Goal: Check status: Check status

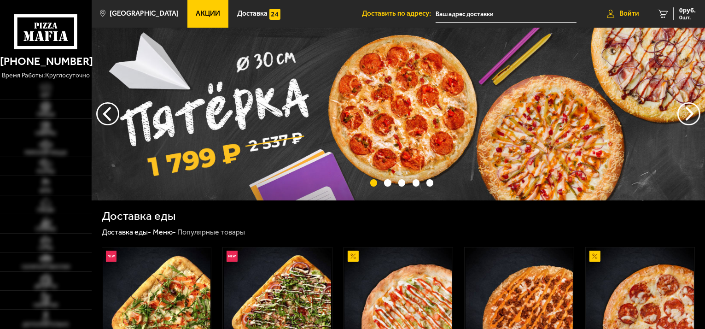
click at [629, 15] on span "Войти" at bounding box center [629, 13] width 20 height 7
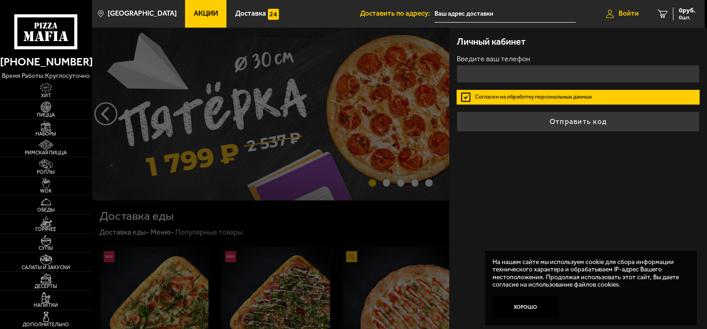
type input "+7 ( ) - -"
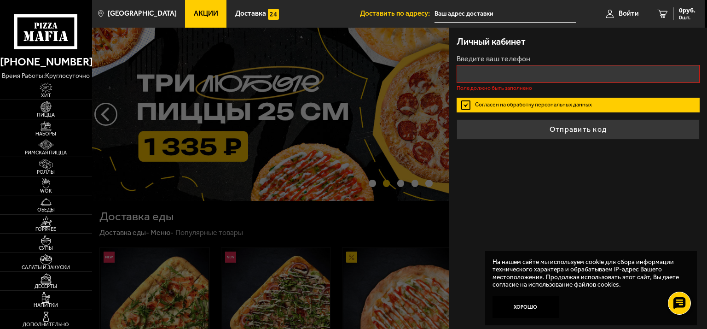
click at [464, 98] on label "Согласен на обработку персональных данных" at bounding box center [578, 105] width 243 height 15
click at [0, 0] on input "Согласен на обработку персональных данных" at bounding box center [0, 0] width 0 height 0
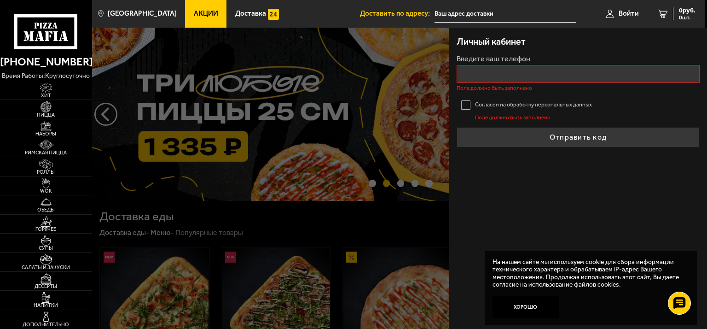
click at [468, 104] on label "Согласен на обработку персональных данных" at bounding box center [578, 105] width 243 height 15
click at [0, 0] on input "Согласен на обработку персональных данных" at bounding box center [0, 0] width 0 height 0
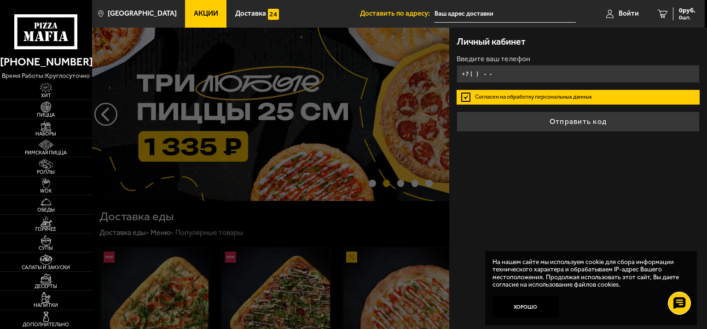
click at [478, 68] on input "+7 ( ) - -" at bounding box center [578, 74] width 243 height 18
type input "[PHONE_NUMBER]"
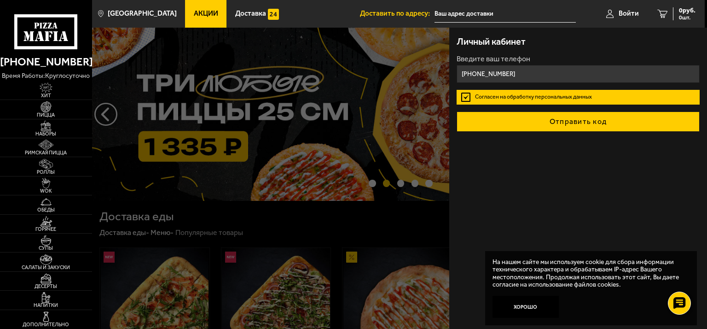
click at [551, 122] on button "Отправить код" at bounding box center [578, 121] width 243 height 20
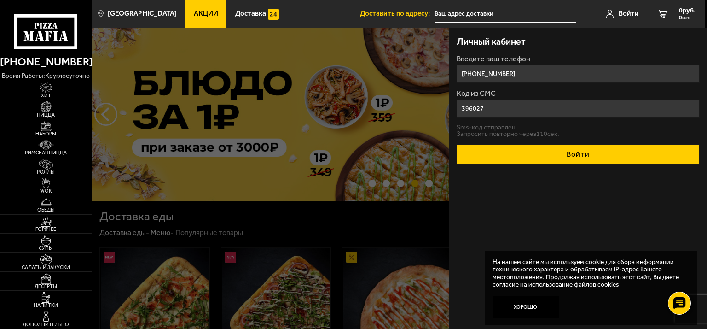
type input "396027"
click at [525, 154] on button "Войти" at bounding box center [578, 154] width 243 height 20
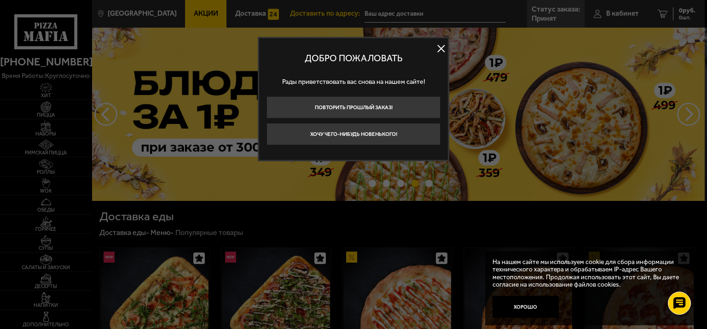
click at [440, 46] on button at bounding box center [441, 49] width 14 height 14
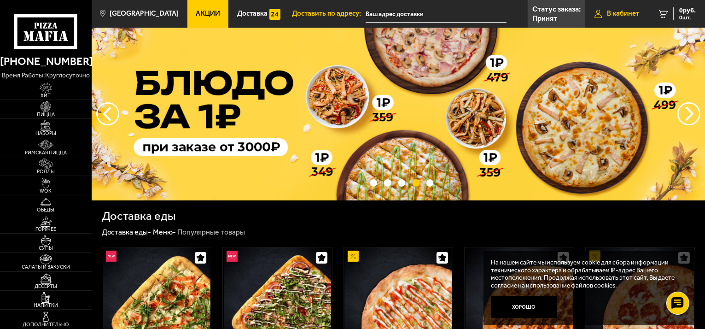
click at [623, 15] on span "В кабинет" at bounding box center [623, 13] width 32 height 7
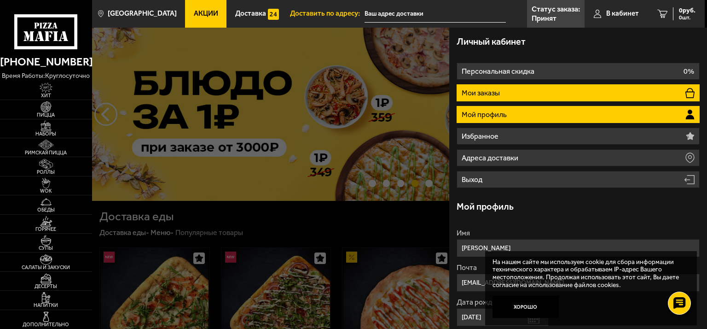
click at [512, 93] on li "Мои заказы" at bounding box center [578, 92] width 243 height 17
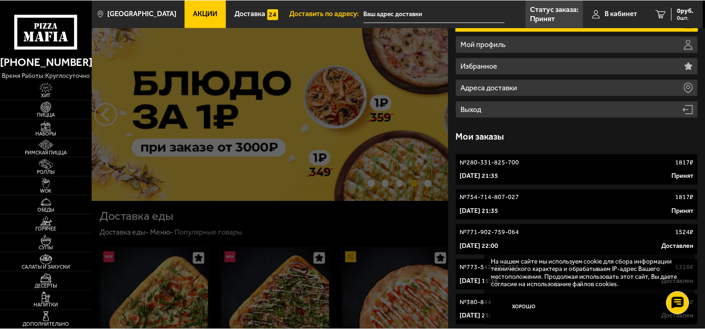
scroll to position [92, 0]
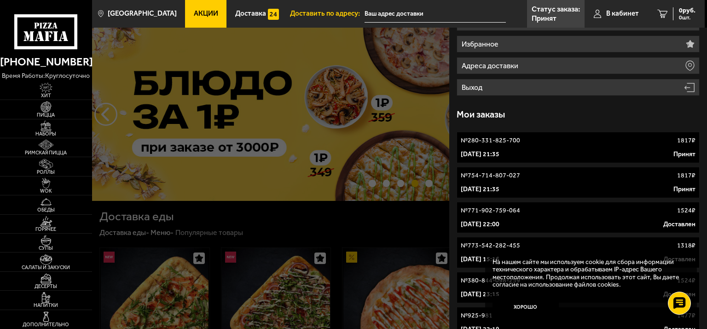
click at [558, 152] on div "[DATE] 21:35 Принят" at bounding box center [578, 154] width 235 height 9
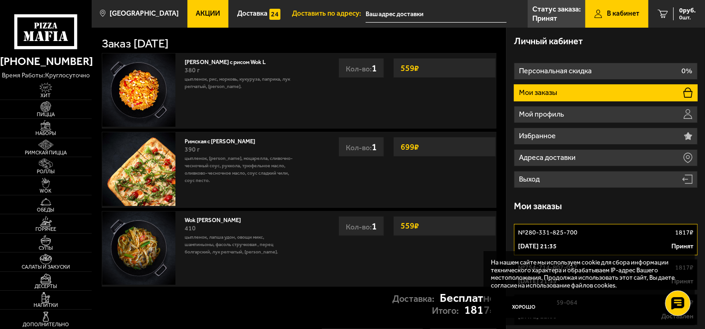
click at [677, 301] on use at bounding box center [677, 303] width 13 height 13
click at [680, 297] on div at bounding box center [677, 302] width 25 height 25
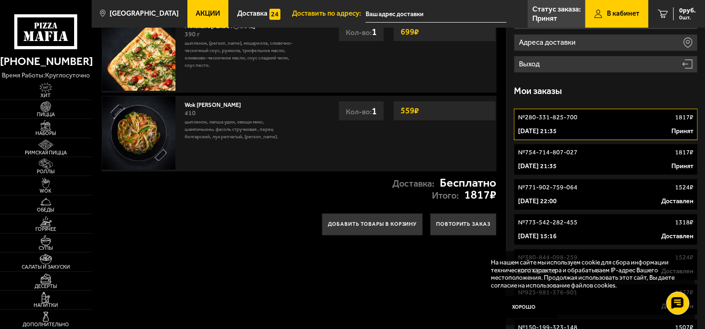
scroll to position [184, 0]
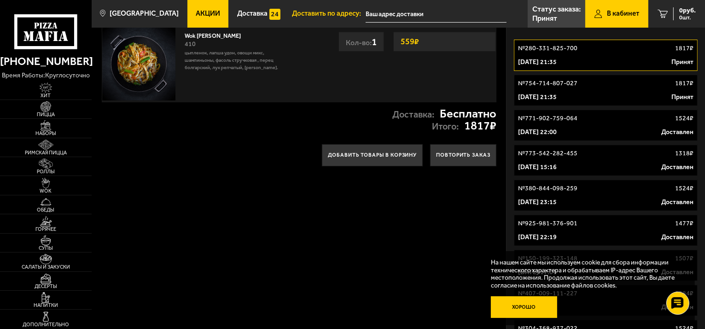
click at [535, 303] on button "Хорошо" at bounding box center [524, 307] width 66 height 22
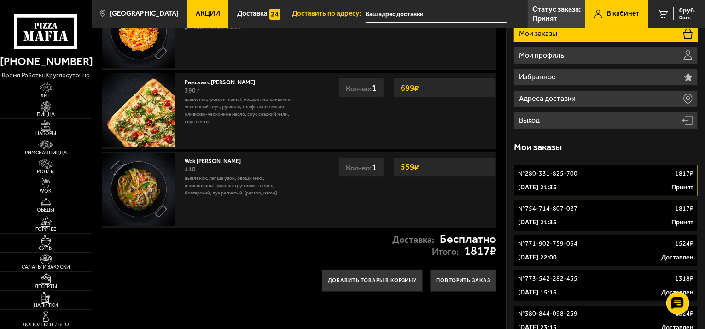
scroll to position [0, 0]
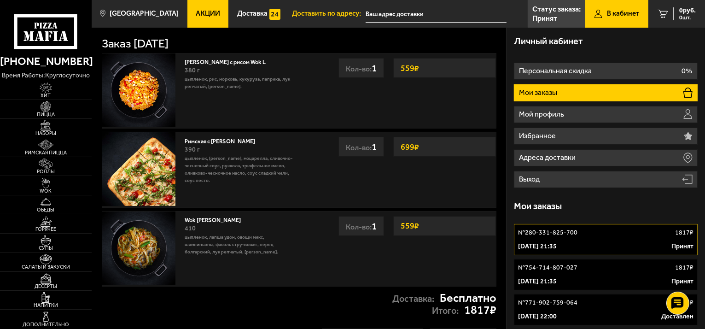
click at [583, 92] on li "Мои заказы" at bounding box center [606, 92] width 184 height 17
click at [579, 269] on div "№ 754-714-807-027 1817 ₽" at bounding box center [605, 267] width 175 height 9
click at [557, 242] on p "[DATE] 21:35" at bounding box center [537, 246] width 39 height 9
click at [580, 268] on div "№ 754-714-807-027 1817 ₽" at bounding box center [605, 267] width 175 height 9
click at [575, 232] on p "№ 280-331-825-700" at bounding box center [547, 232] width 59 height 9
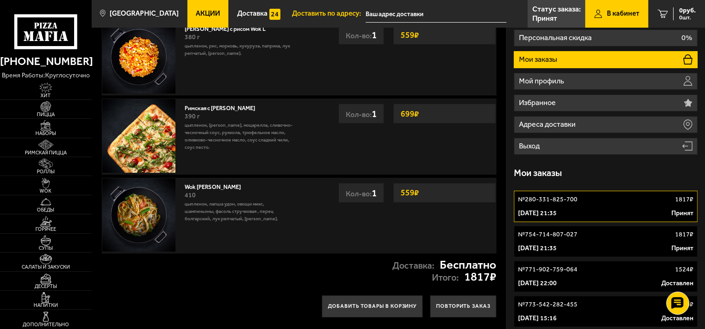
scroll to position [46, 0]
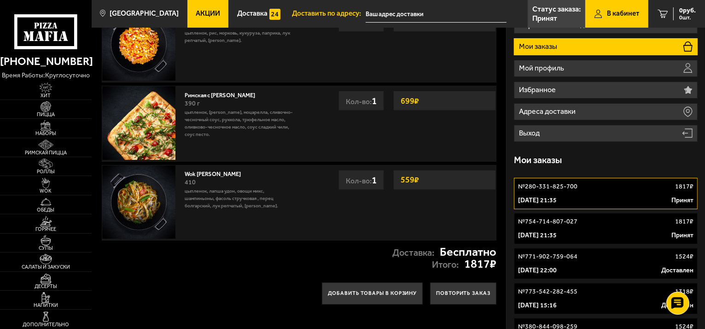
drag, startPoint x: 582, startPoint y: 228, endPoint x: 651, endPoint y: 154, distance: 101.0
click at [651, 154] on div "Мои заказы" at bounding box center [606, 160] width 184 height 28
click at [571, 226] on link "№ 754-714-807-027 1817 ₽ [DATE] 21:35 Принят" at bounding box center [606, 228] width 184 height 31
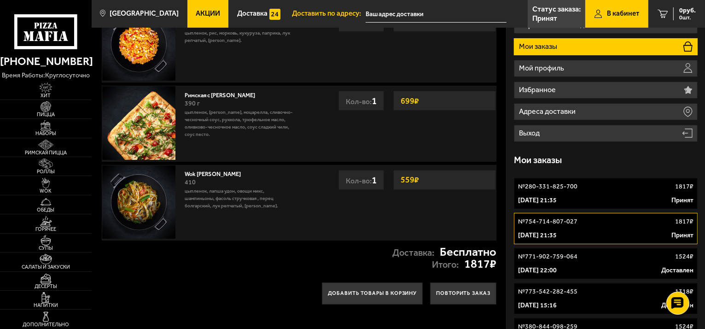
click at [576, 193] on link "№ 280-331-825-700 1817 ₽ [DATE] 21:35 Принят" at bounding box center [606, 193] width 184 height 31
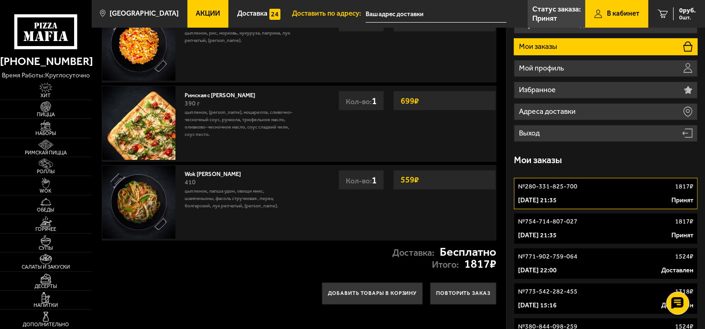
click at [557, 231] on p "[DATE] 21:35" at bounding box center [537, 235] width 39 height 9
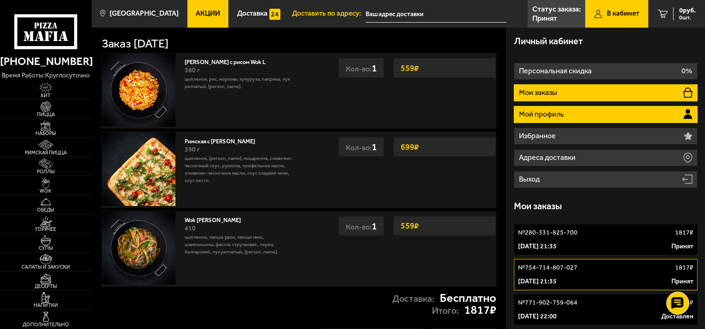
click at [568, 112] on li "Мой профиль" at bounding box center [606, 114] width 184 height 17
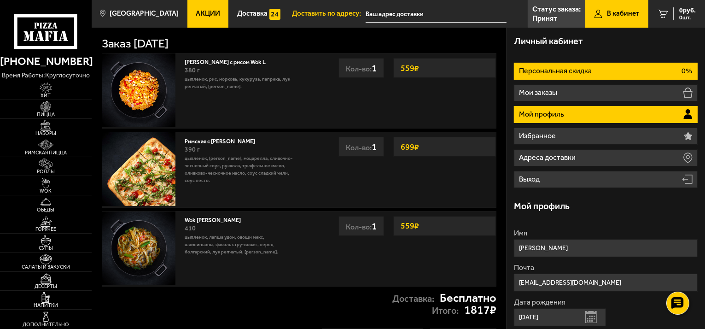
click at [594, 70] on li "Персональная скидка 0%" at bounding box center [606, 71] width 184 height 17
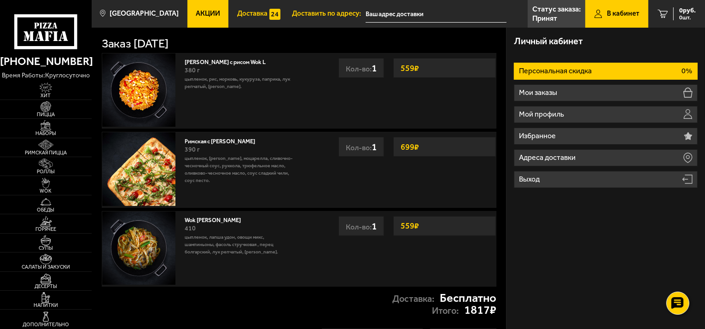
click at [251, 16] on span "Доставка" at bounding box center [252, 13] width 30 height 7
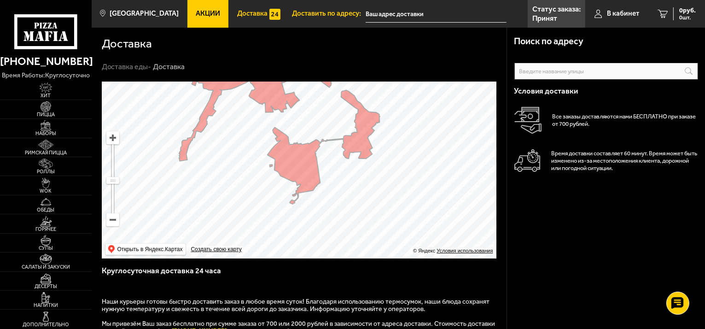
drag, startPoint x: 326, startPoint y: 215, endPoint x: 306, endPoint y: 147, distance: 70.8
click at [306, 147] on ymaps at bounding box center [299, 170] width 395 height 177
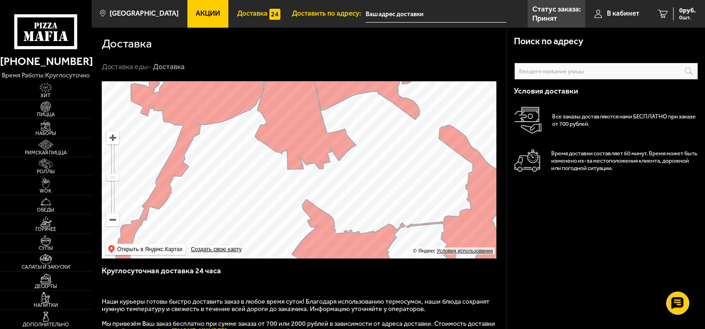
drag, startPoint x: 315, startPoint y: 139, endPoint x: 369, endPoint y: 208, distance: 87.6
click at [369, 208] on ymaps at bounding box center [299, 170] width 395 height 177
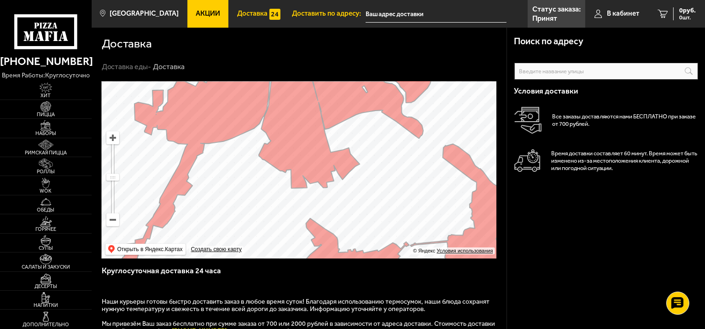
drag, startPoint x: 319, startPoint y: 130, endPoint x: 341, endPoint y: 212, distance: 84.3
click at [341, 212] on ymaps at bounding box center [299, 170] width 395 height 177
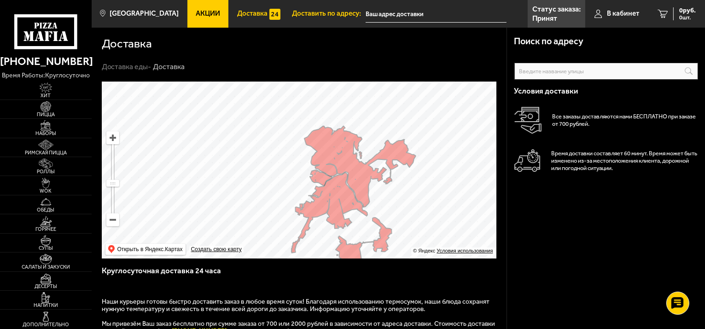
click at [196, 14] on span "Акции" at bounding box center [208, 13] width 24 height 7
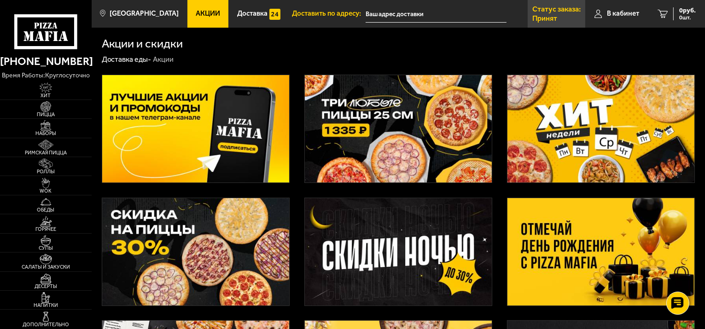
click at [562, 17] on link "Статус заказа: Принят" at bounding box center [557, 14] width 58 height 28
click at [604, 14] on link "В кабинет" at bounding box center [616, 14] width 63 height 28
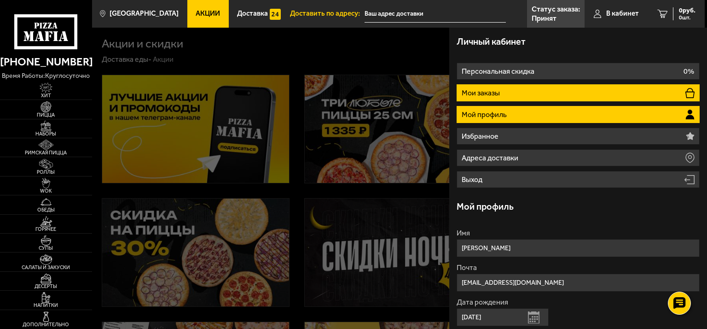
click at [501, 91] on p "Мои заказы" at bounding box center [482, 92] width 40 height 7
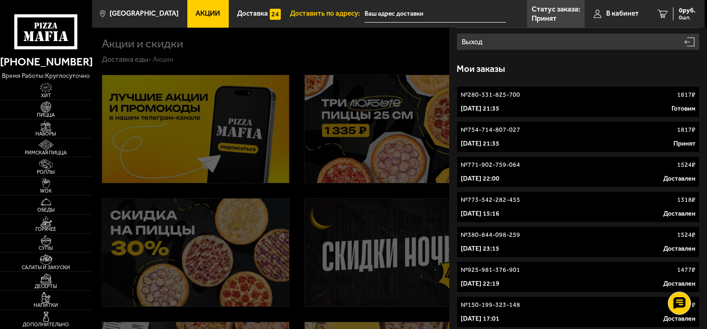
scroll to position [138, 0]
click at [555, 131] on div "№ 754-714-807-027 1817 ₽" at bounding box center [578, 129] width 235 height 9
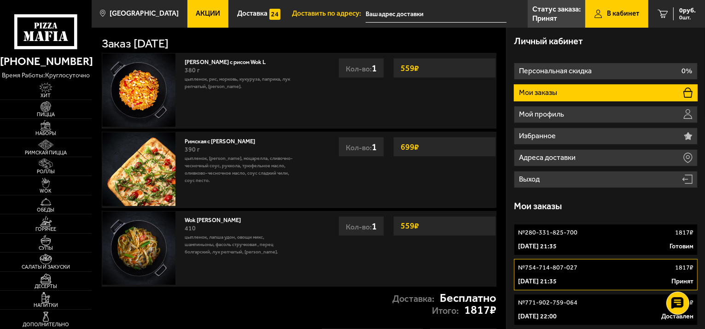
click at [556, 93] on p "Мои заказы" at bounding box center [539, 92] width 40 height 7
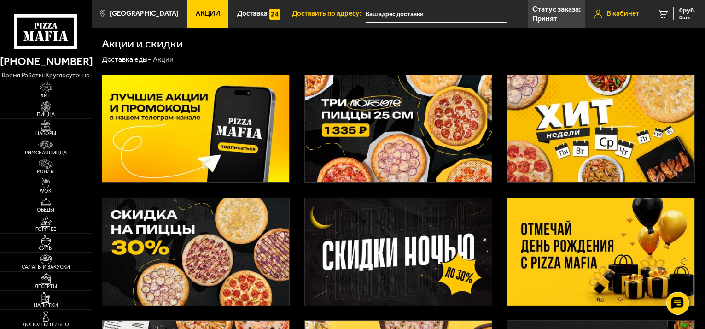
click at [618, 15] on span "В кабинет" at bounding box center [623, 13] width 32 height 7
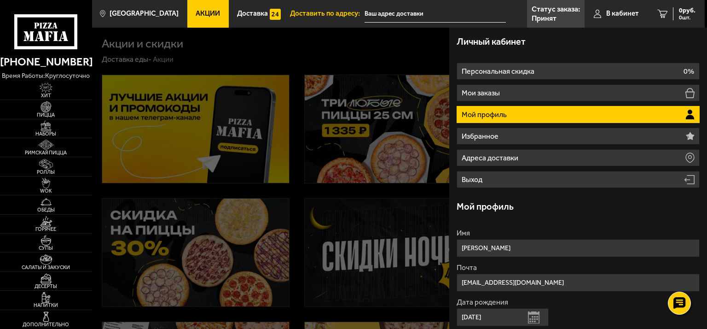
click at [580, 116] on li "Мой профиль" at bounding box center [578, 114] width 243 height 17
